Goal: Information Seeking & Learning: Check status

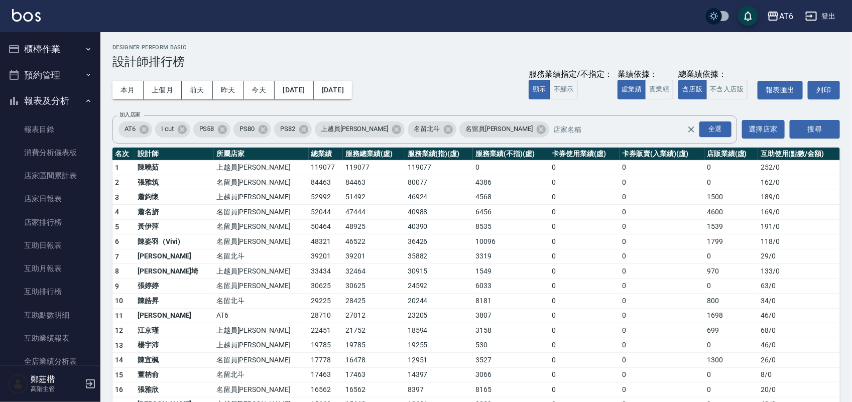
scroll to position [251, 0]
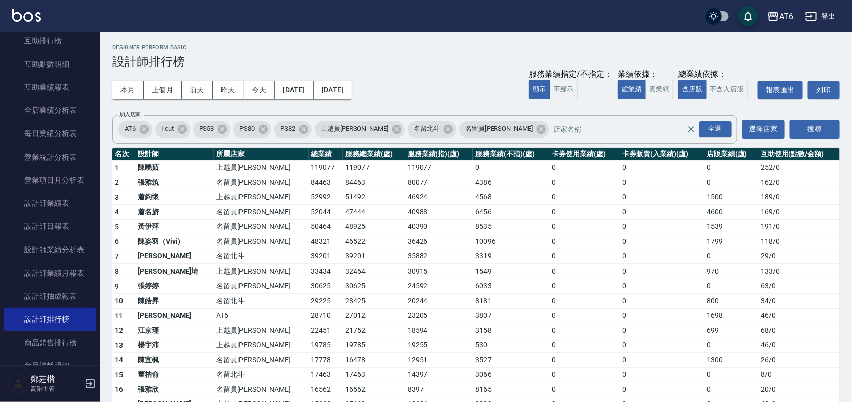
click at [19, 13] on img at bounding box center [26, 15] width 29 height 13
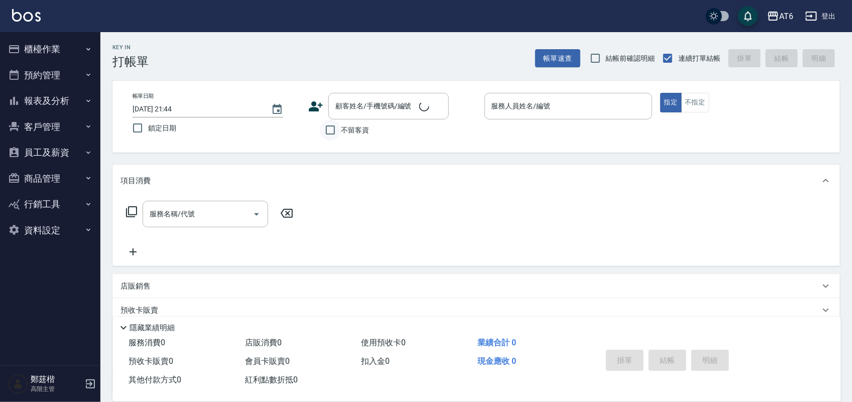
click at [151, 131] on span "鎖定日期" at bounding box center [162, 128] width 28 height 11
click at [148, 131] on input "鎖定日期" at bounding box center [137, 127] width 21 height 21
checkbox input "true"
click at [343, 128] on span "不留客資" at bounding box center [355, 130] width 28 height 11
click at [341, 128] on input "不留客資" at bounding box center [330, 129] width 21 height 21
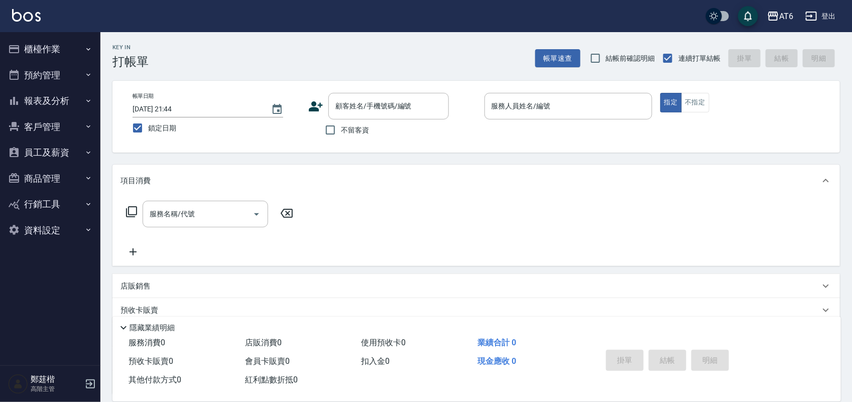
checkbox input "true"
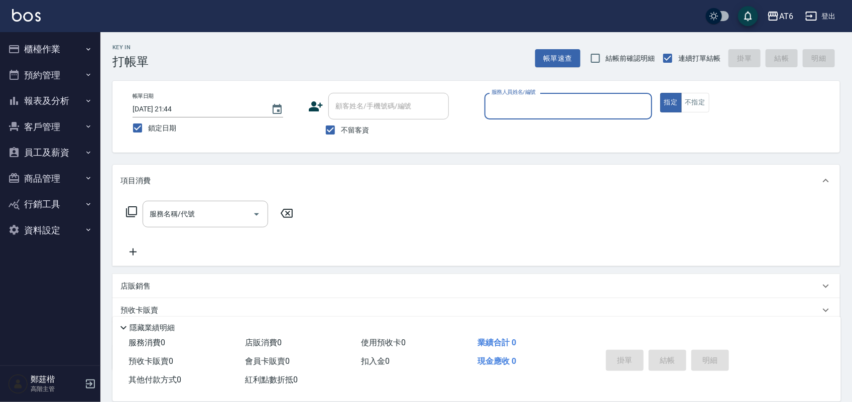
click at [500, 111] on input "服務人員姓名/編號" at bounding box center [568, 106] width 159 height 18
type input "2"
type button "true"
type input "SUN-2"
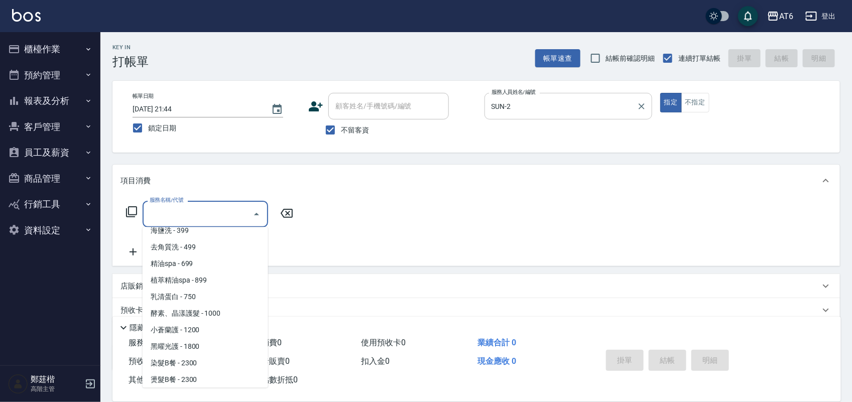
scroll to position [174, 0]
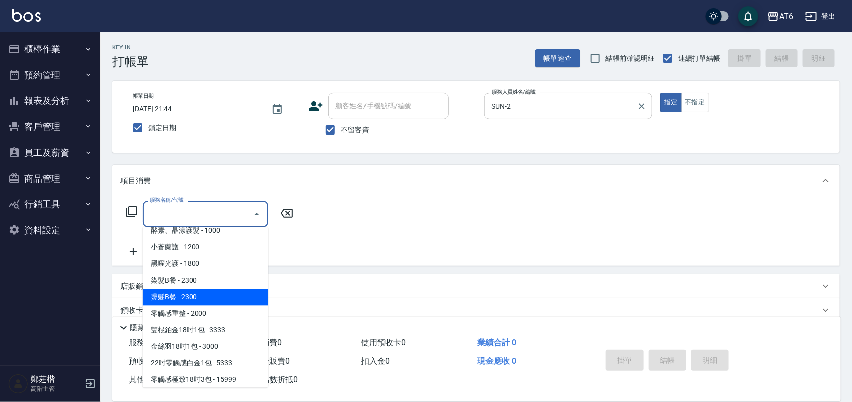
type input "燙髮B餐(43)"
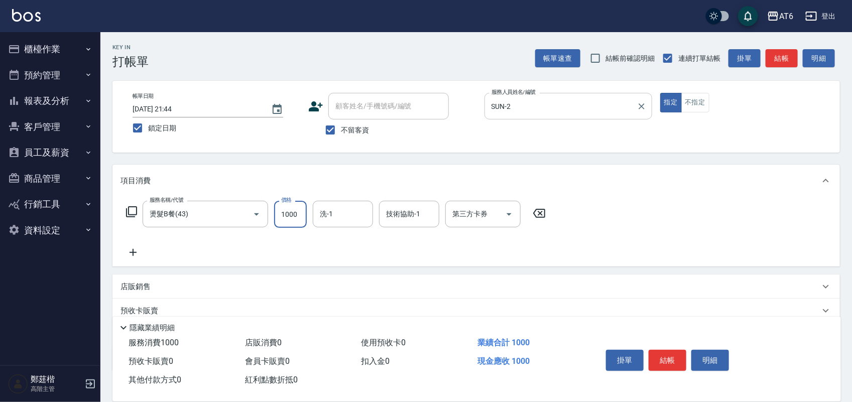
type input "1000"
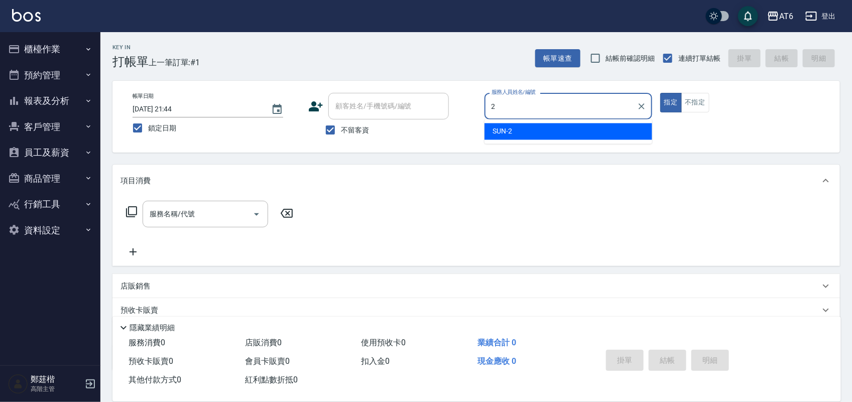
type input "SUN-2"
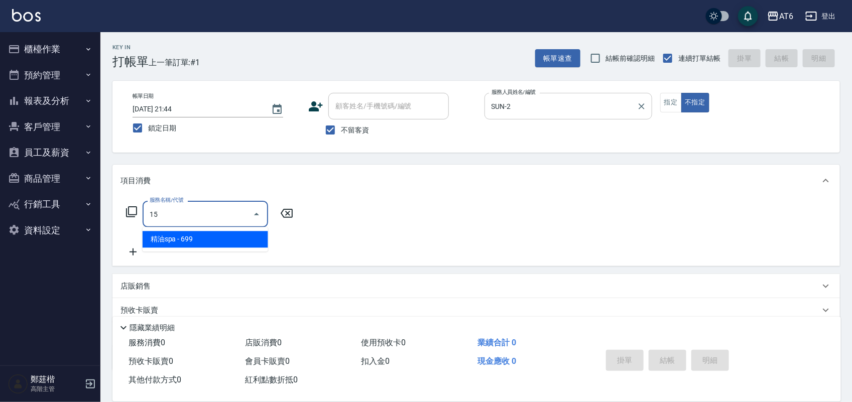
scroll to position [0, 0]
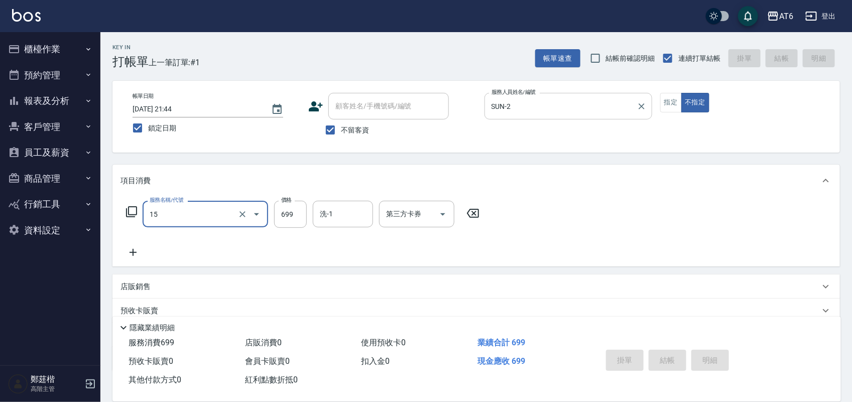
type input "15"
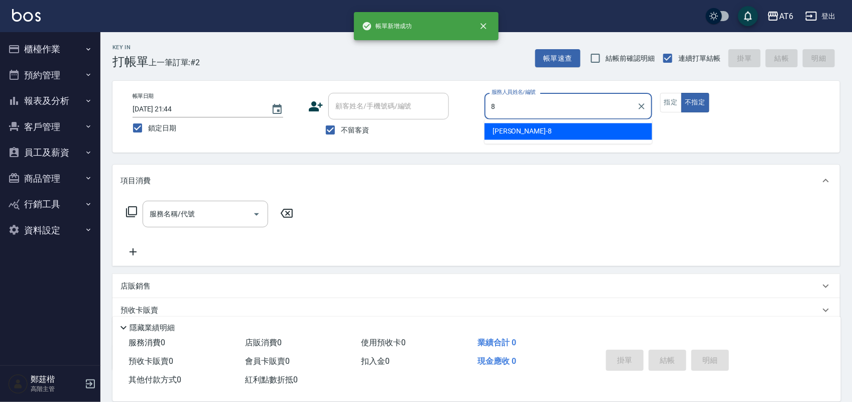
type input "8"
type button "false"
type input "[PERSON_NAME]-8"
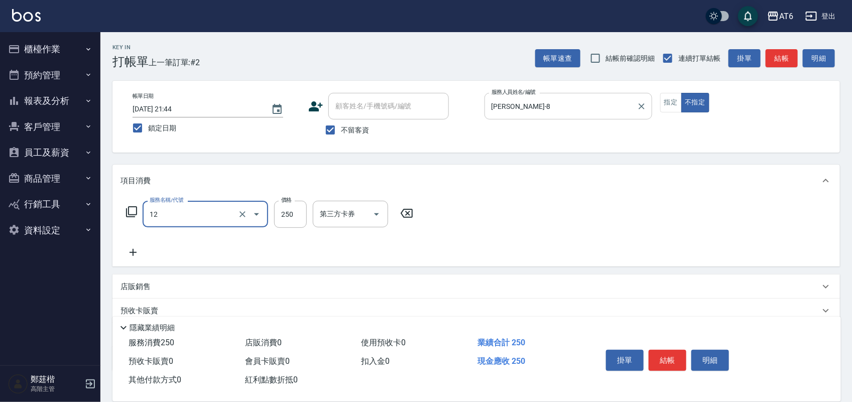
type input "精油洗髮(12)"
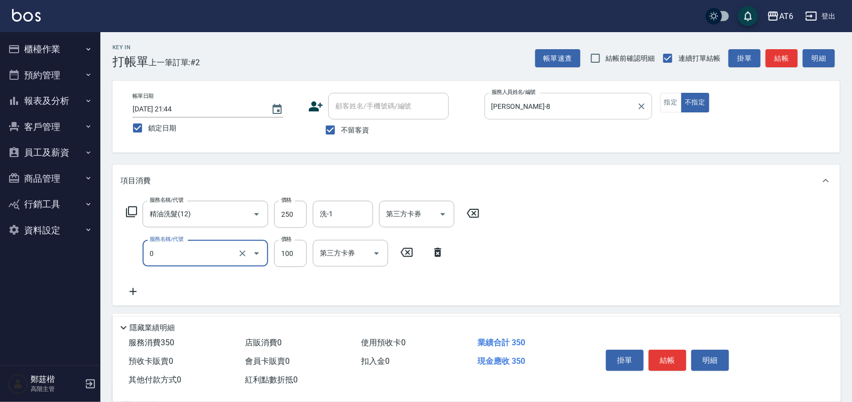
type input "剪髮(0)"
type input "130"
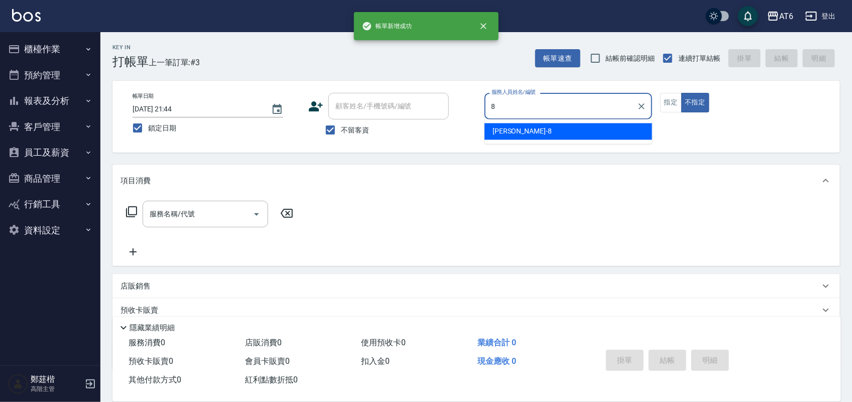
type input "[PERSON_NAME]-8"
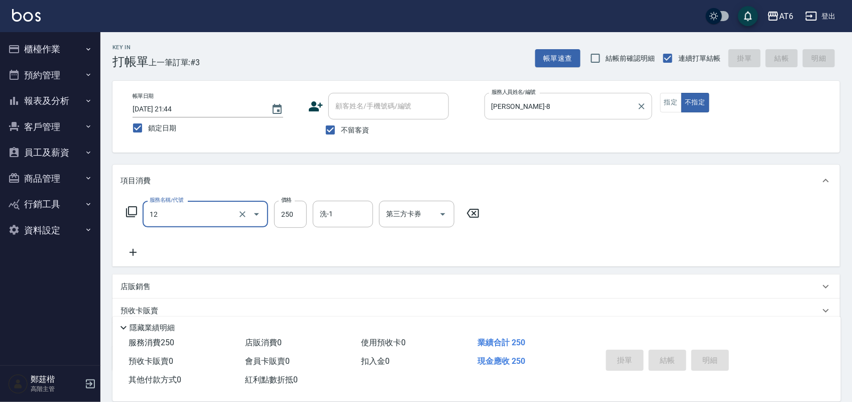
type input "12"
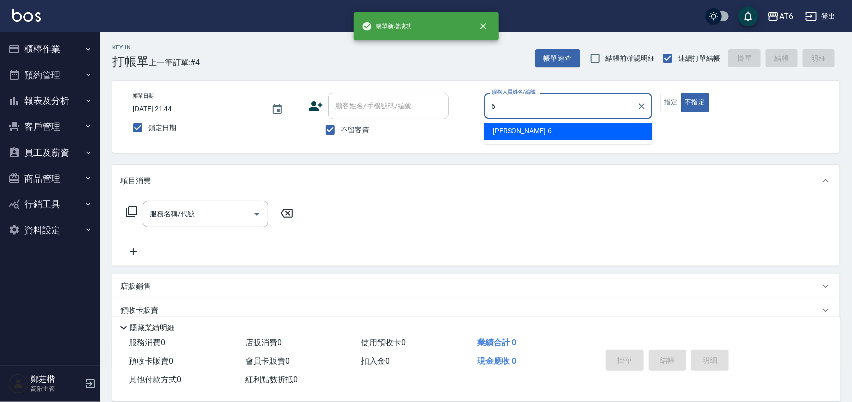
type input "[PERSON_NAME]-6"
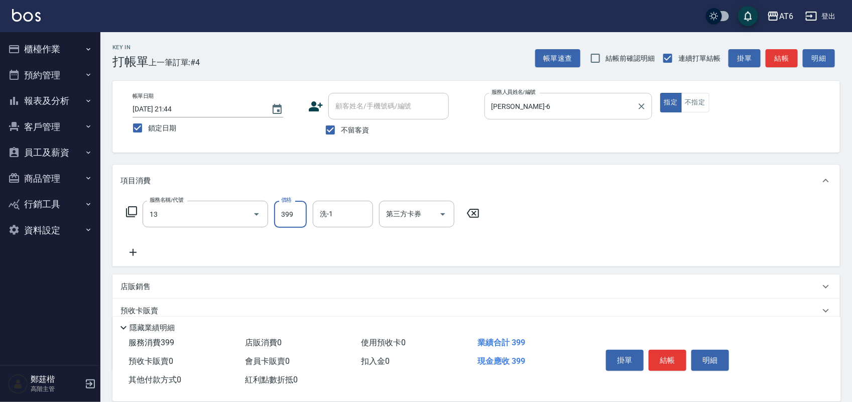
type input "海鹽洗(13)"
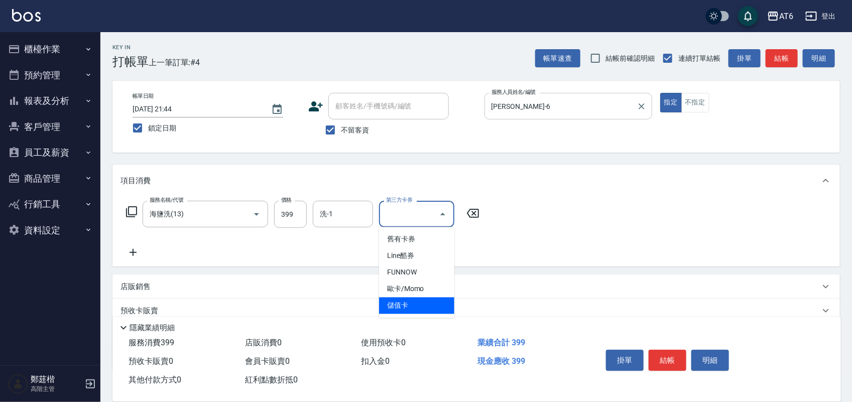
type input "儲值卡"
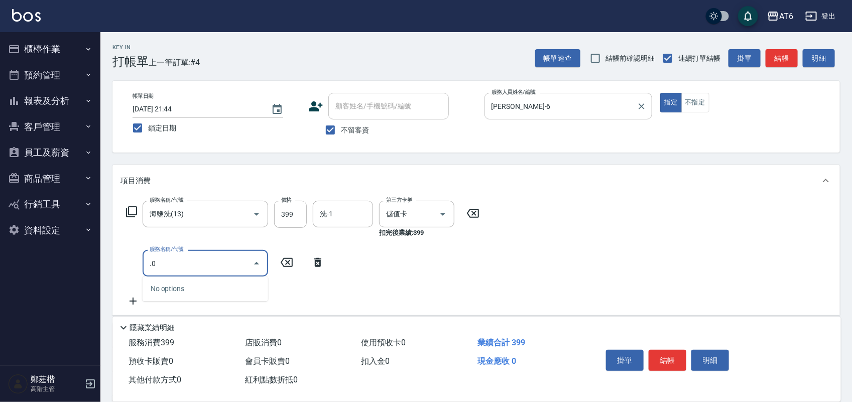
type input "."
type input "剪髮(0)"
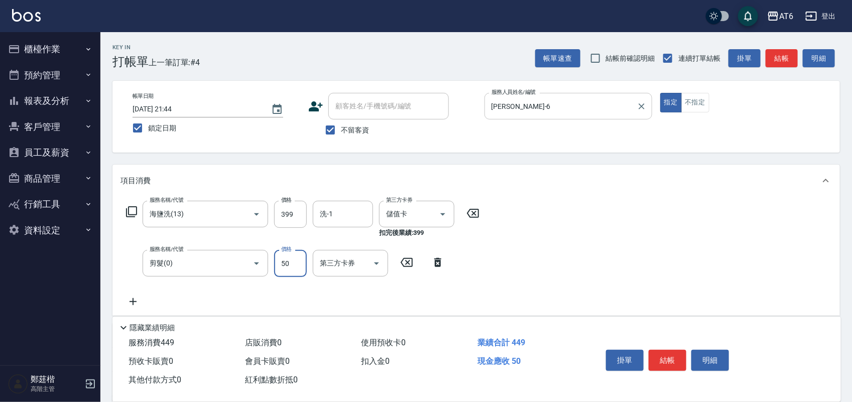
type input "50"
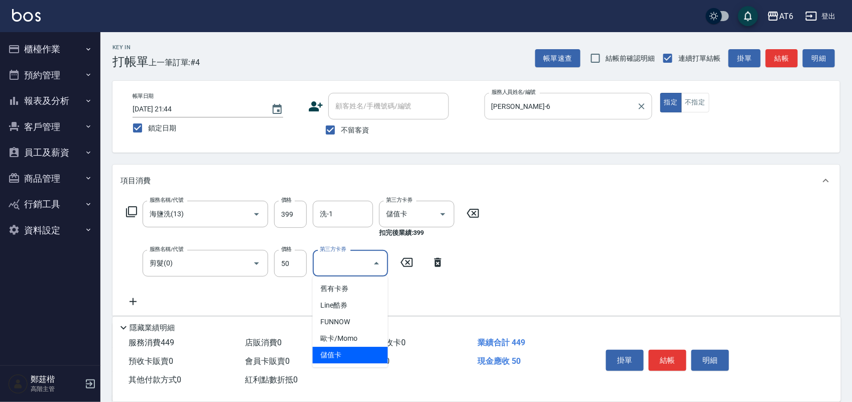
type input "儲值卡"
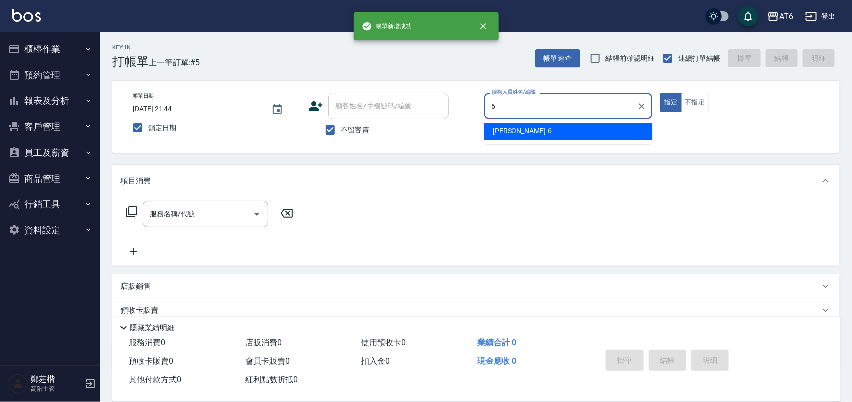
type input "[PERSON_NAME]-6"
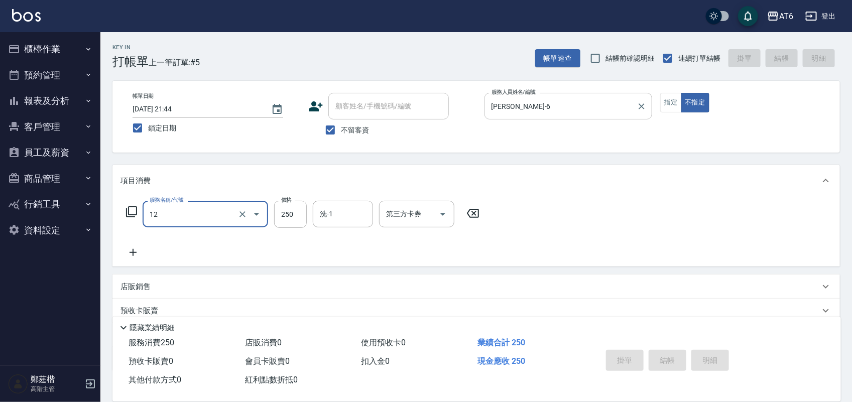
type input "12"
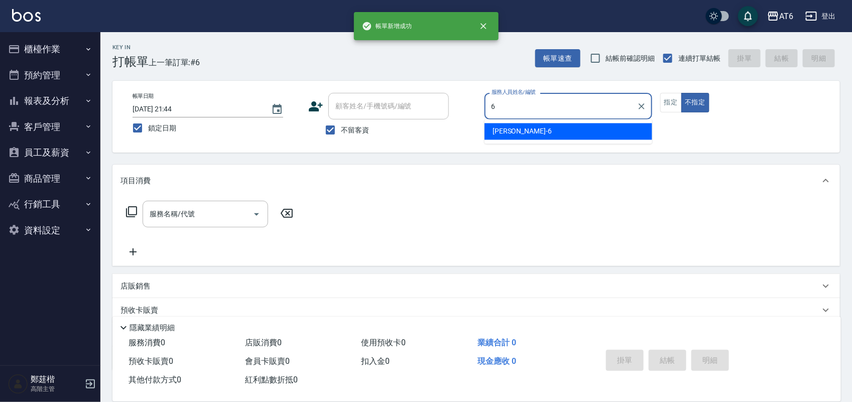
type input "[PERSON_NAME]-6"
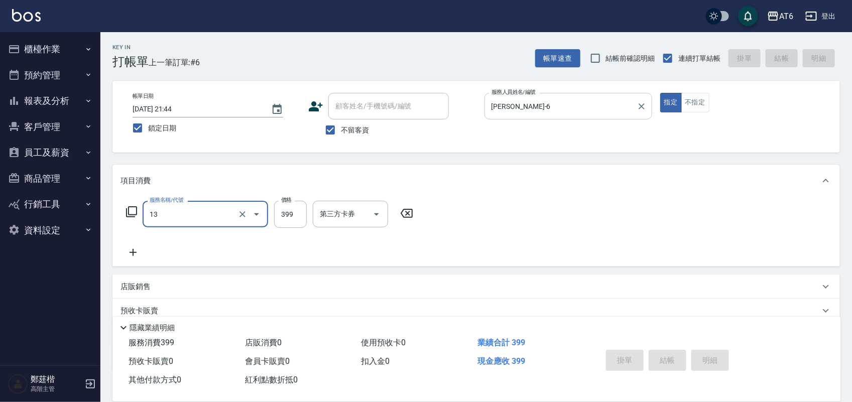
type input "13"
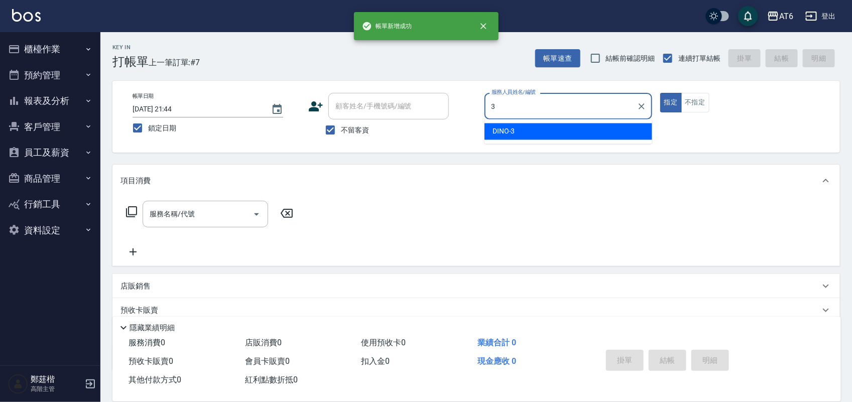
type input "DINO-3"
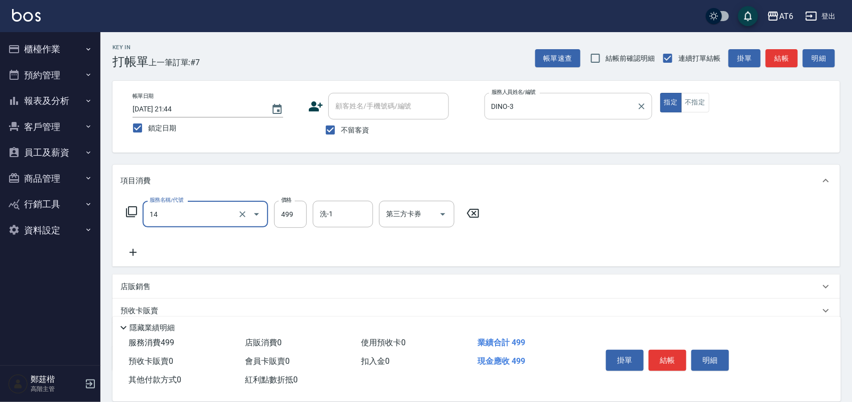
type input "去角質洗(14)"
type input "500"
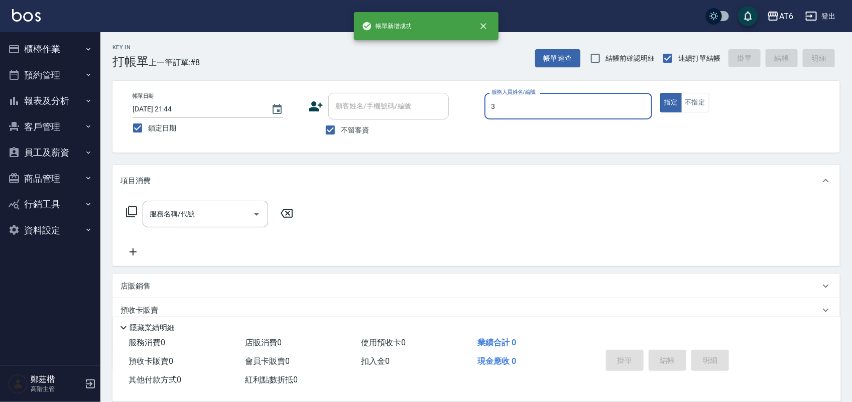
type input "DINO-3"
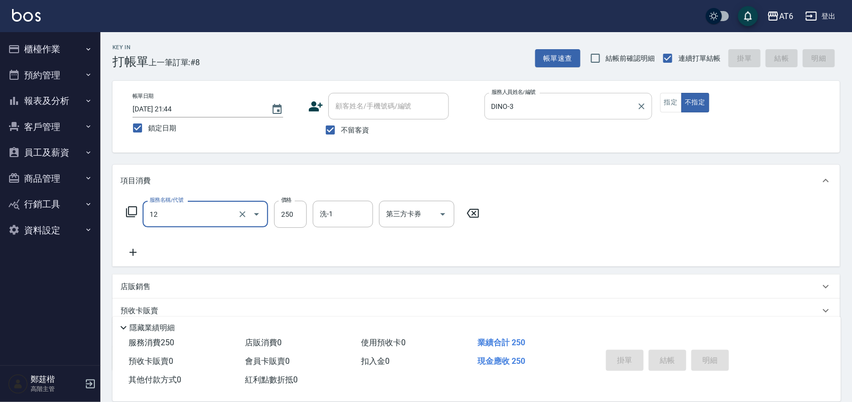
type input "12"
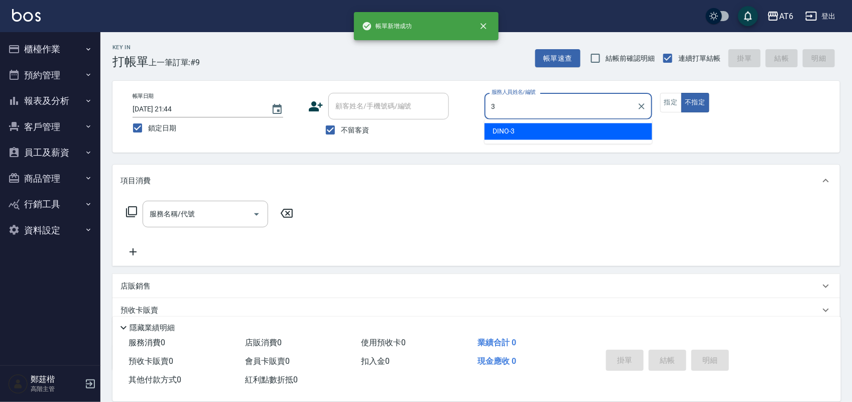
type input "DINO-3"
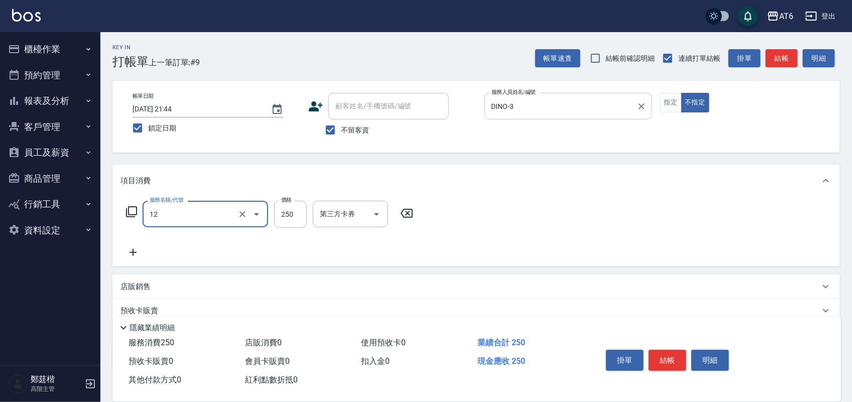
type input "精油洗髮(12)"
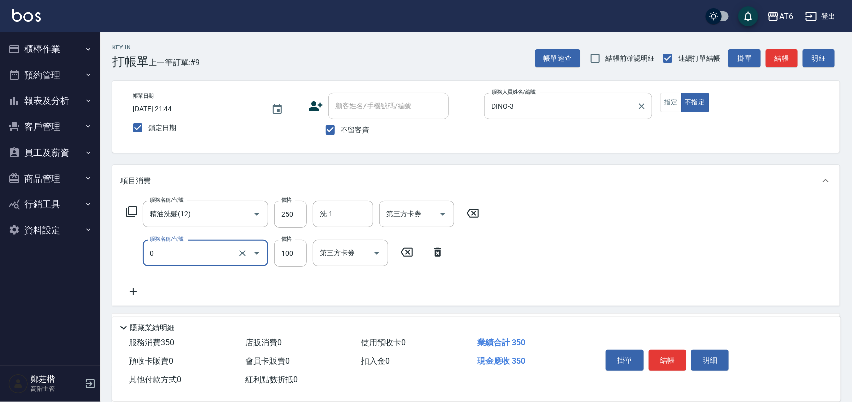
type input "剪髮(0)"
type input "130"
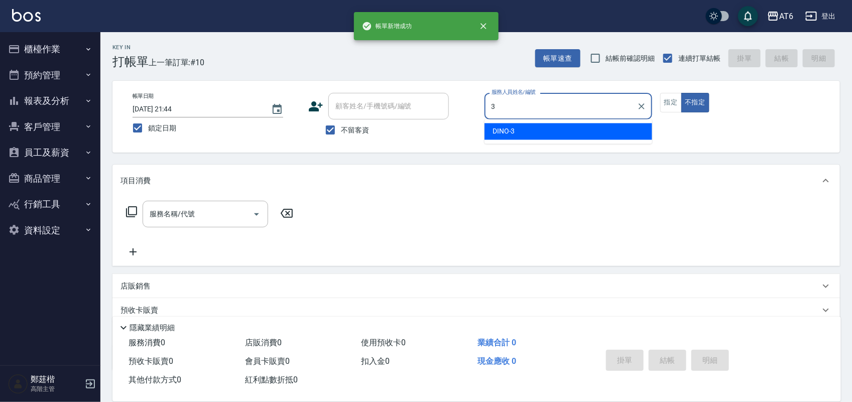
type input "DINO-3"
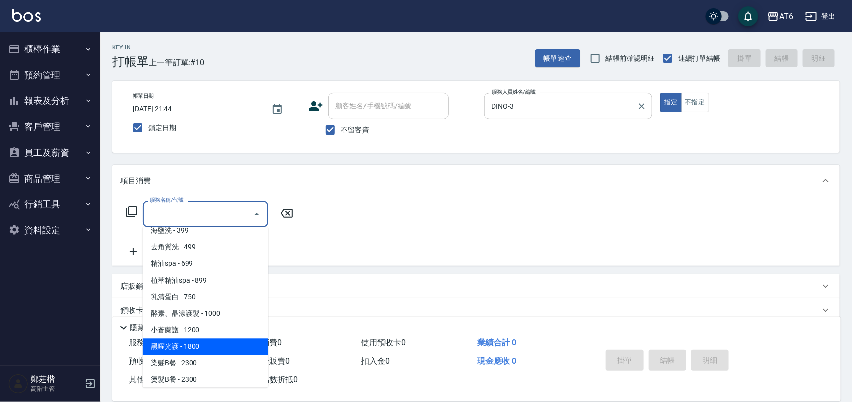
scroll to position [142, 0]
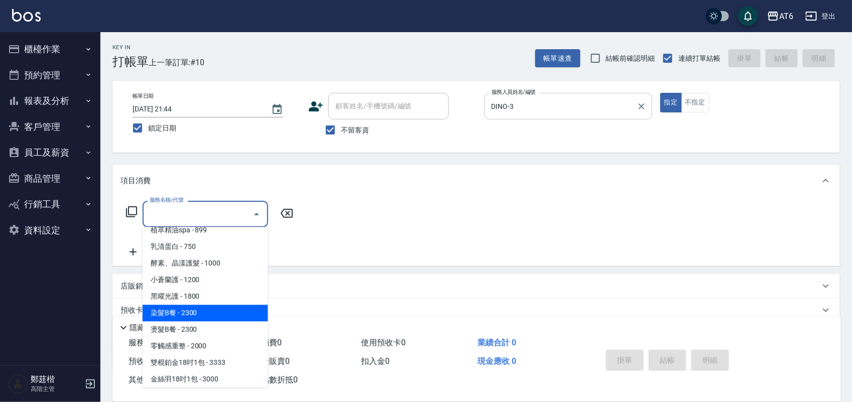
type input "染髮B餐(32)"
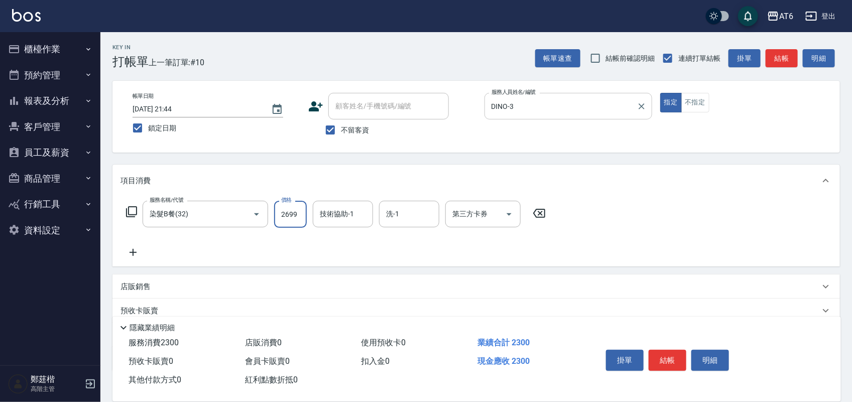
type input "2699"
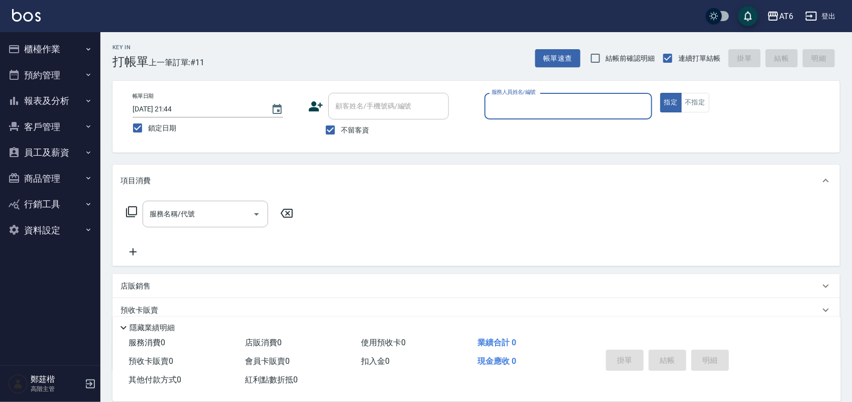
click at [70, 99] on button "報表及分析" at bounding box center [50, 101] width 92 height 26
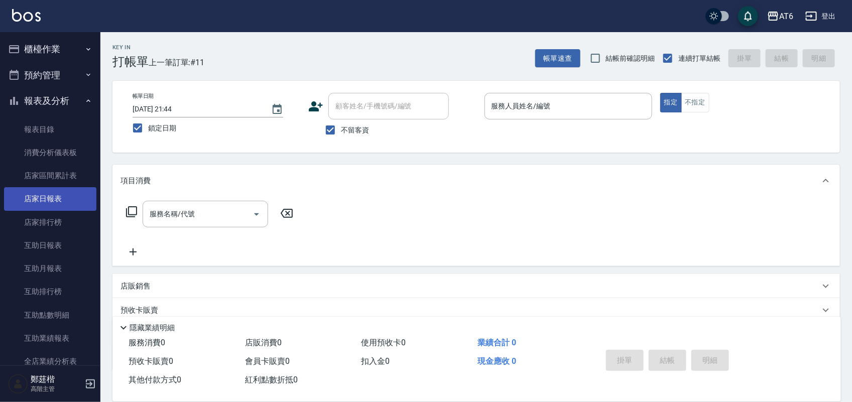
click at [60, 201] on link "店家日報表" at bounding box center [50, 198] width 92 height 23
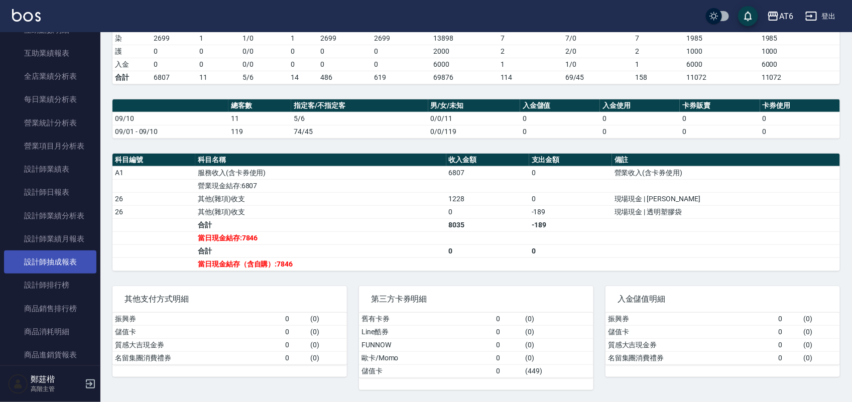
scroll to position [314, 0]
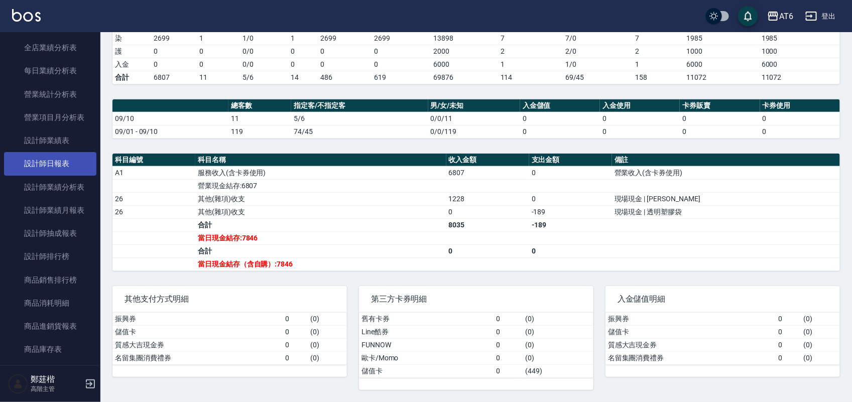
click at [76, 159] on link "設計師日報表" at bounding box center [50, 163] width 92 height 23
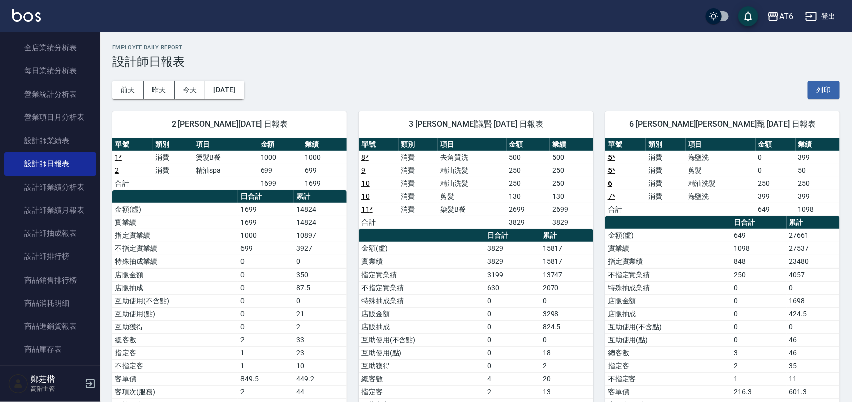
drag, startPoint x: 571, startPoint y: 36, endPoint x: 470, endPoint y: 41, distance: 100.5
drag, startPoint x: 597, startPoint y: 58, endPoint x: 591, endPoint y: 60, distance: 7.0
drag, startPoint x: 591, startPoint y: 60, endPoint x: 450, endPoint y: 59, distance: 140.6
click at [450, 59] on h3 "設計師日報表" at bounding box center [475, 62] width 727 height 14
